Goal: Complete application form

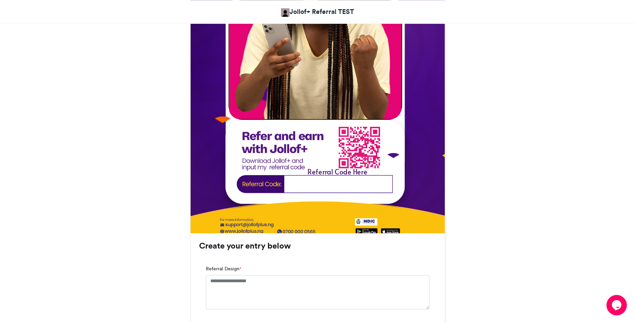
scroll to position [312, 0]
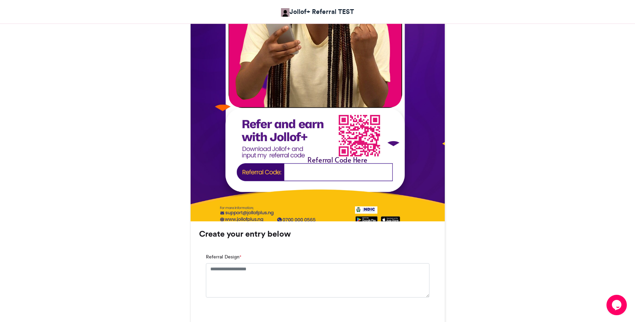
click at [300, 175] on img at bounding box center [318, 77] width 254 height 328
click at [304, 174] on img at bounding box center [318, 77] width 254 height 328
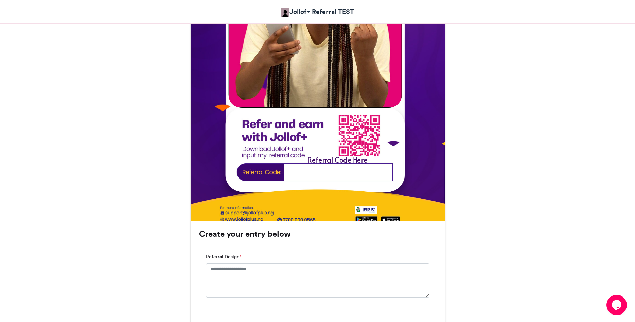
click at [304, 174] on img at bounding box center [318, 77] width 254 height 328
click at [271, 285] on textarea "Referral Design *" at bounding box center [318, 280] width 224 height 34
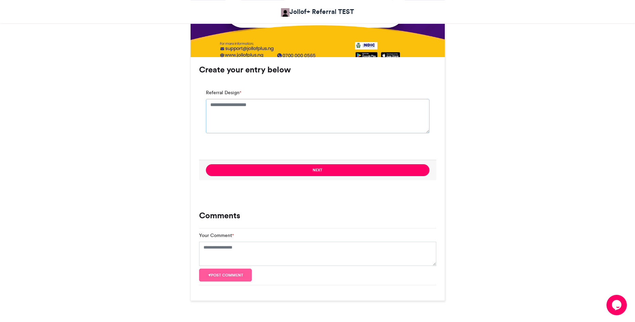
scroll to position [485, 0]
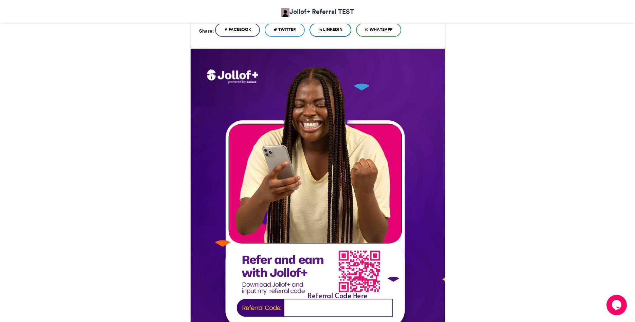
scroll to position [347, 0]
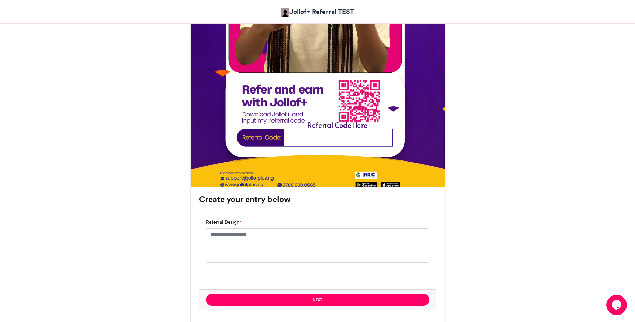
click at [328, 133] on div "Referral Code Here" at bounding box center [338, 127] width 106 height 15
click at [325, 135] on div "Referral Code Here" at bounding box center [338, 127] width 106 height 15
click at [222, 246] on textarea "Referral Design *" at bounding box center [318, 245] width 224 height 34
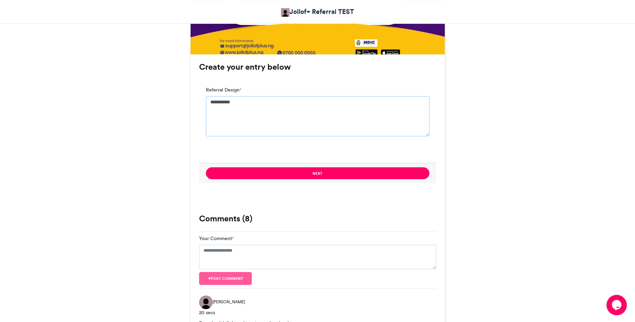
scroll to position [485, 0]
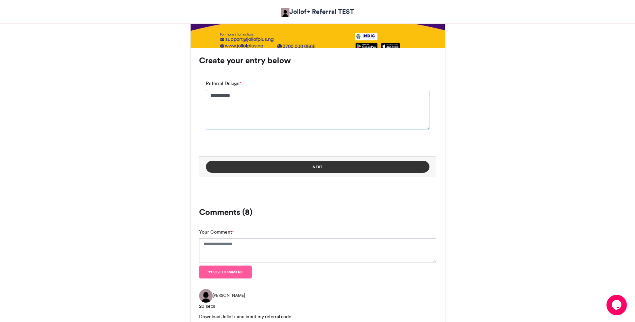
type textarea "**********"
click at [316, 166] on button "Next" at bounding box center [318, 167] width 224 height 12
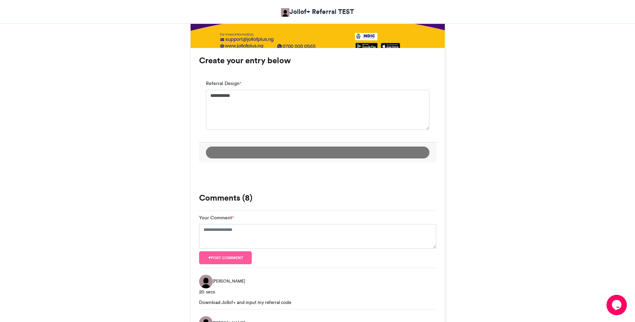
scroll to position [391, 0]
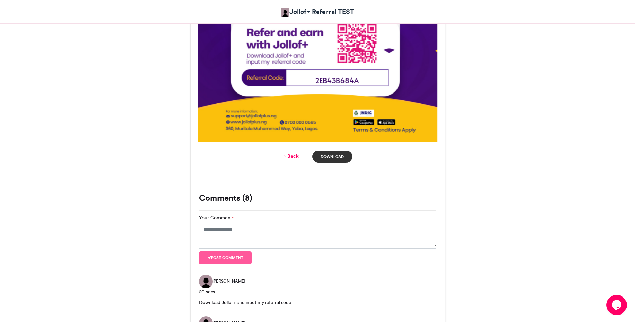
click at [338, 154] on link "Download" at bounding box center [332, 157] width 40 height 12
click at [564, 119] on div "Jollof+ Referral Jollof+ Referral TEST [DATE] 108 Views 38 Entries" at bounding box center [317, 171] width 635 height 938
